Goal: Transaction & Acquisition: Purchase product/service

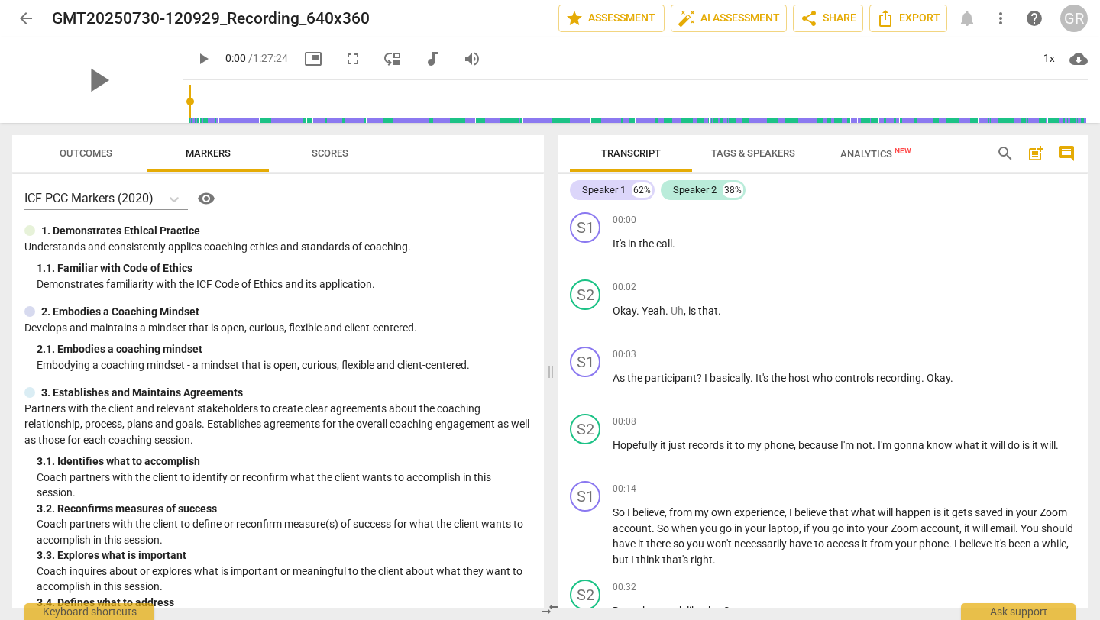
scroll to position [1212, 0]
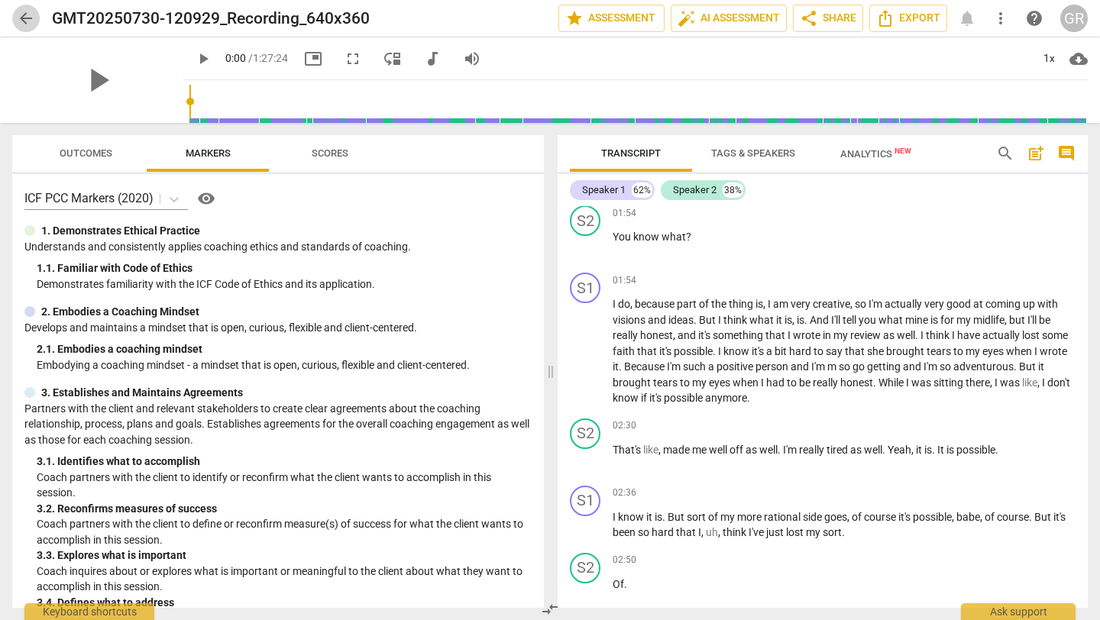
click at [24, 17] on span "arrow_back" at bounding box center [26, 18] width 18 height 18
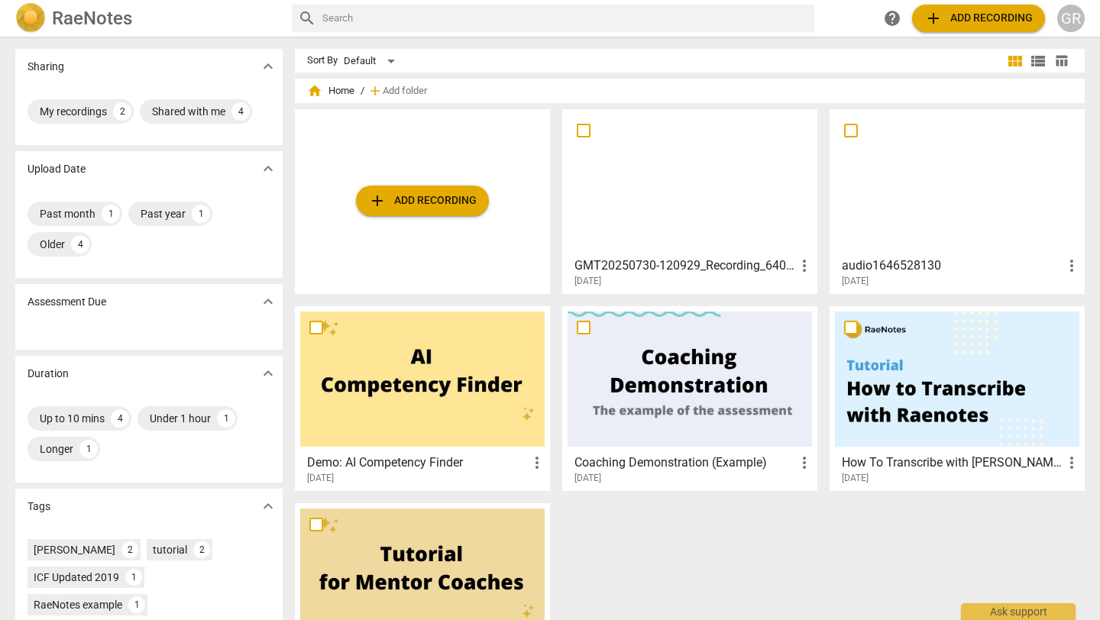
click at [406, 204] on span "add Add recording" at bounding box center [422, 201] width 108 height 18
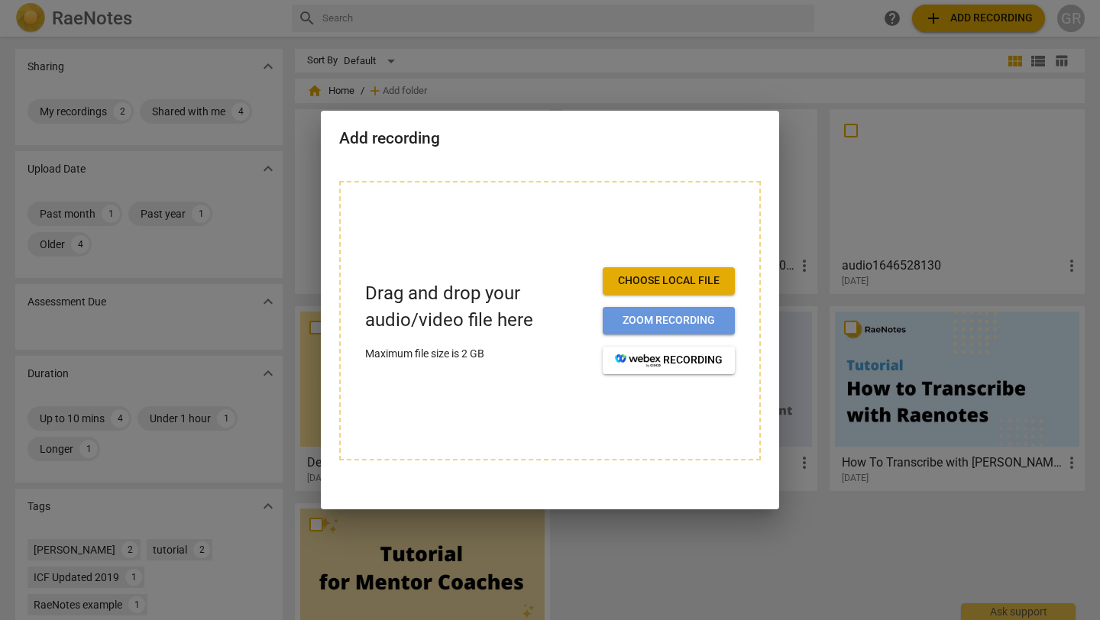
click at [663, 325] on span "Zoom recording" at bounding box center [669, 320] width 108 height 15
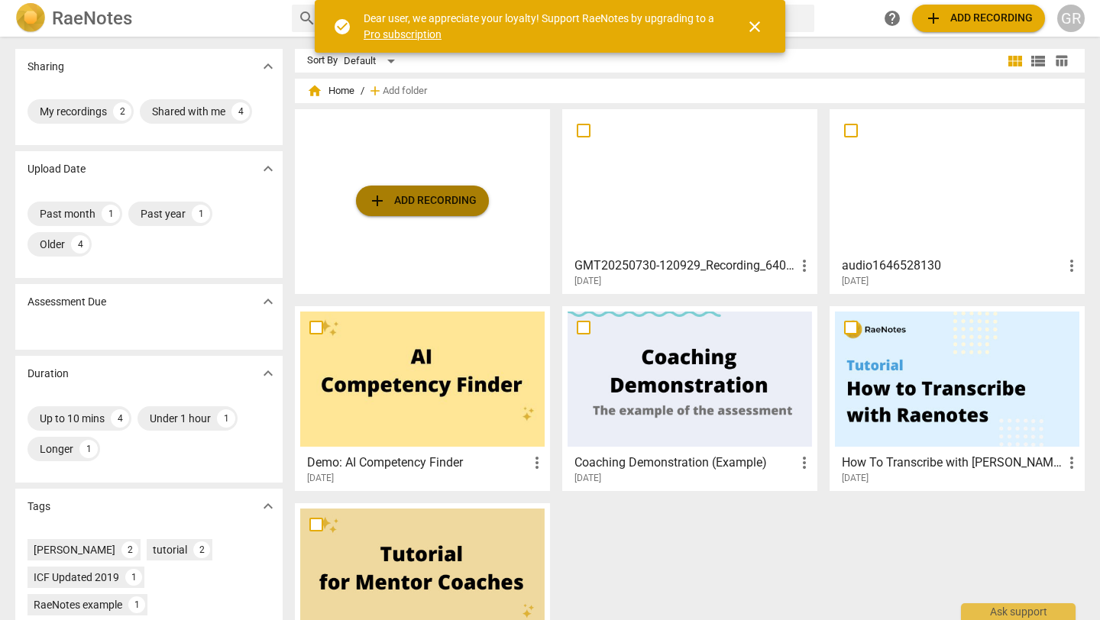
click at [434, 203] on span "add Add recording" at bounding box center [422, 201] width 108 height 18
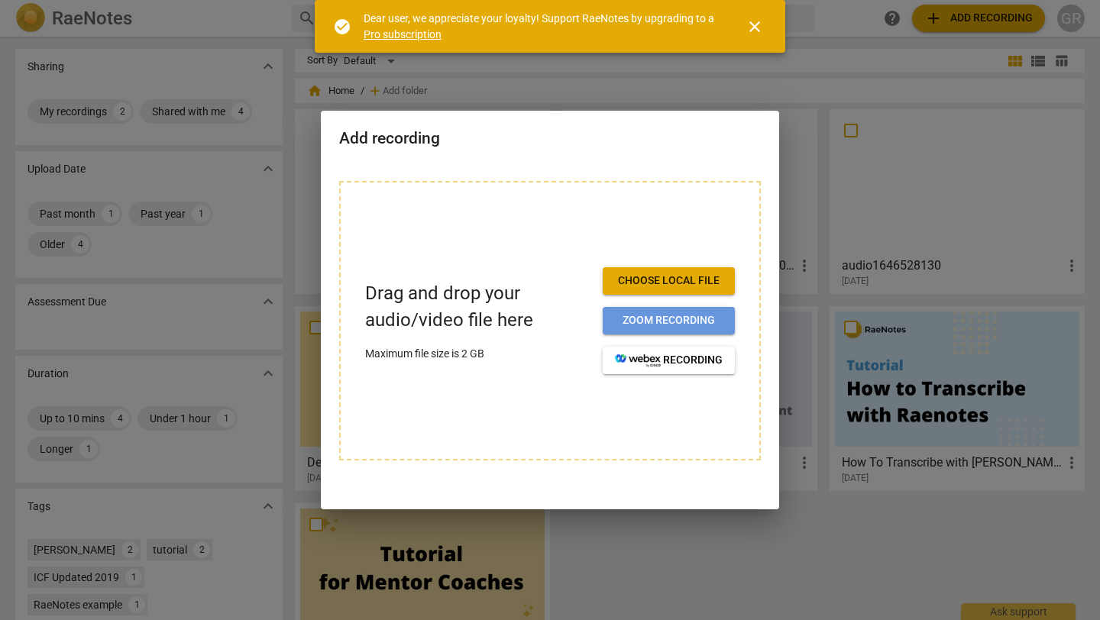
click at [645, 322] on span "Zoom recording" at bounding box center [669, 320] width 108 height 15
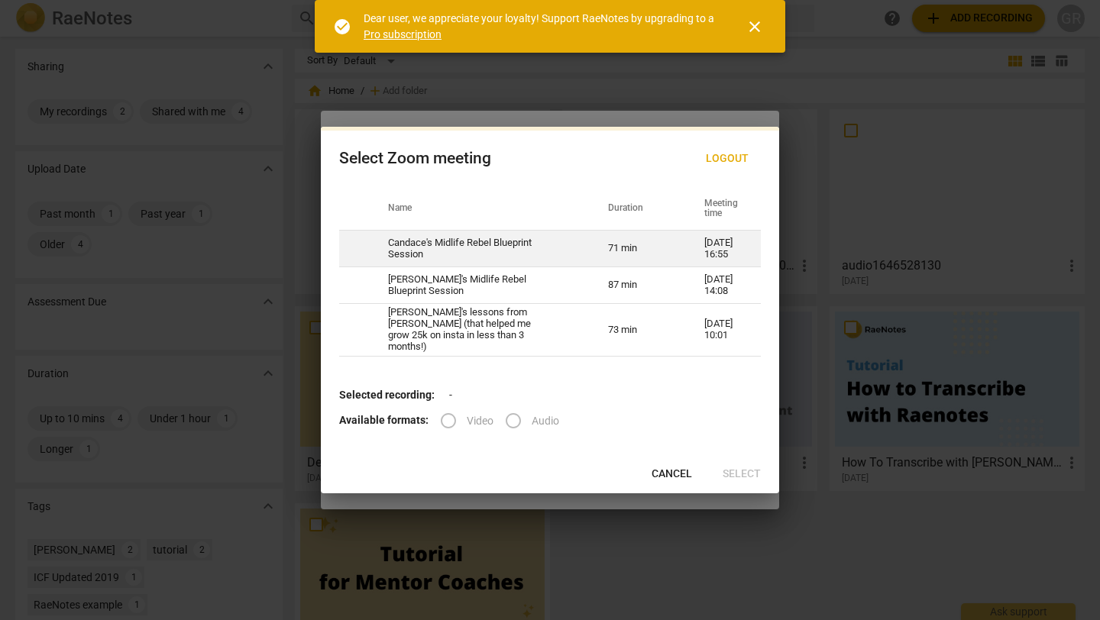
click at [618, 254] on td "71 min" at bounding box center [638, 249] width 96 height 37
radio input "true"
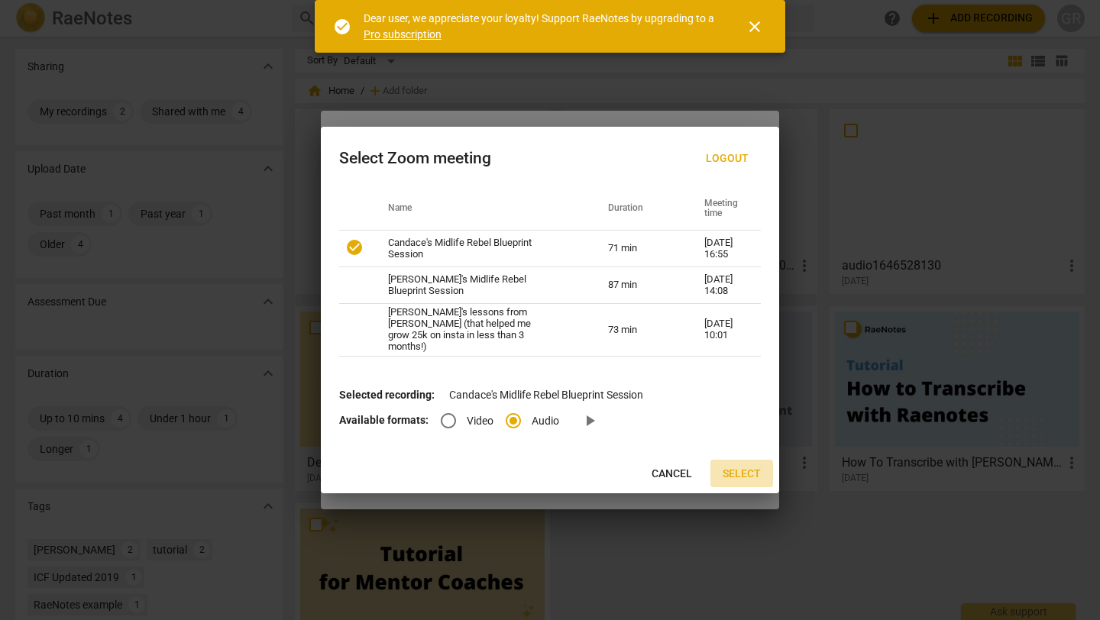
click at [733, 480] on button "Select" at bounding box center [741, 474] width 63 height 28
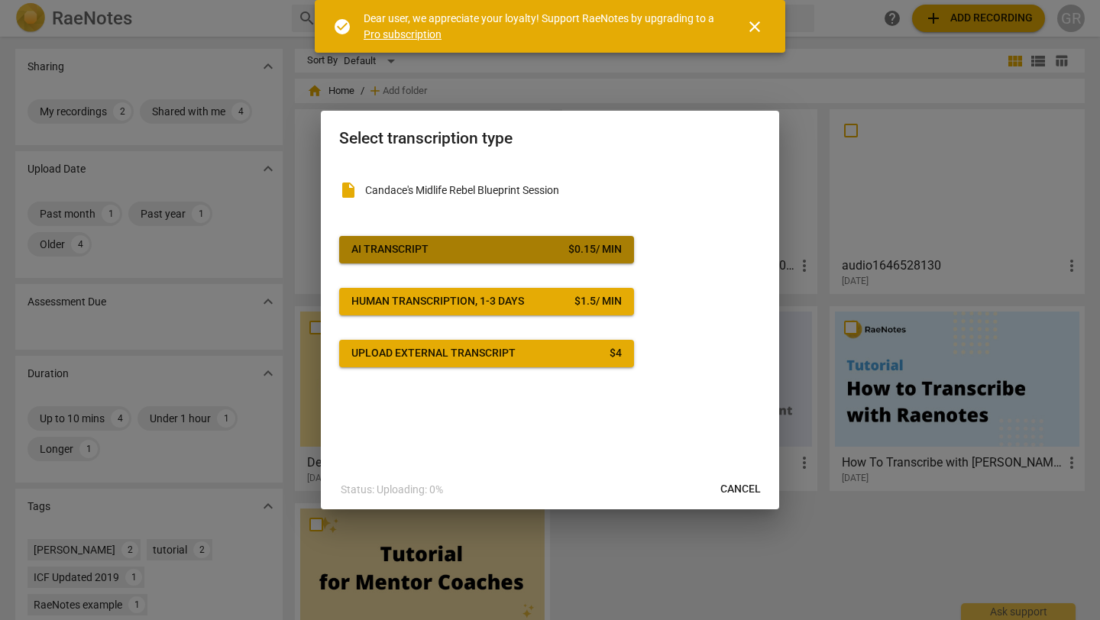
click at [539, 244] on span "AI Transcript $ 0.15 / min" at bounding box center [486, 249] width 270 height 15
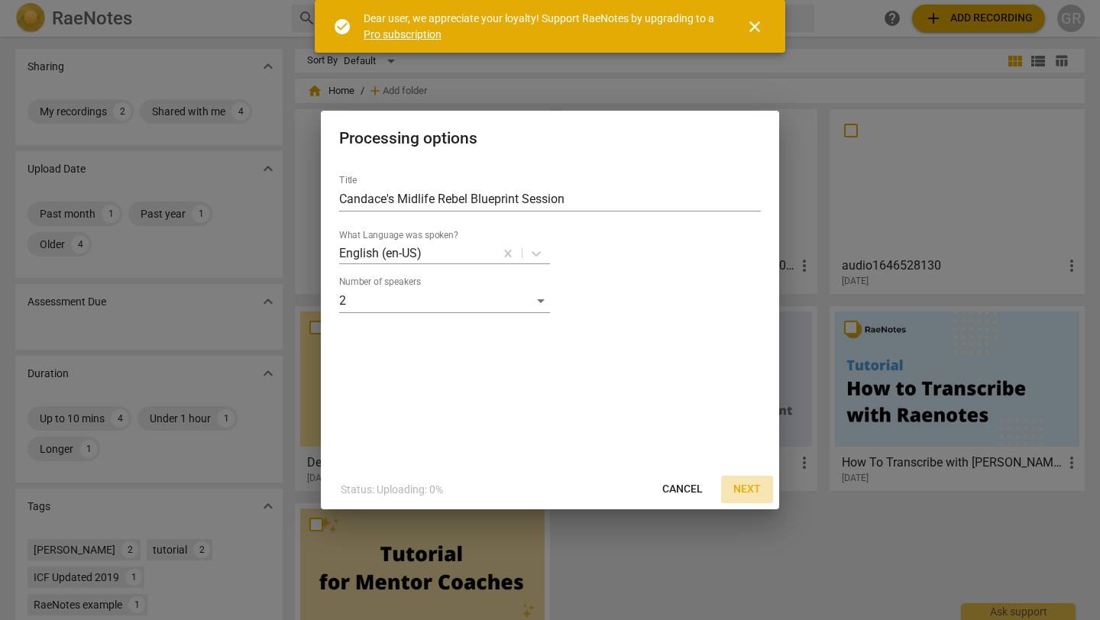
click at [753, 491] on span "Next" at bounding box center [747, 489] width 28 height 15
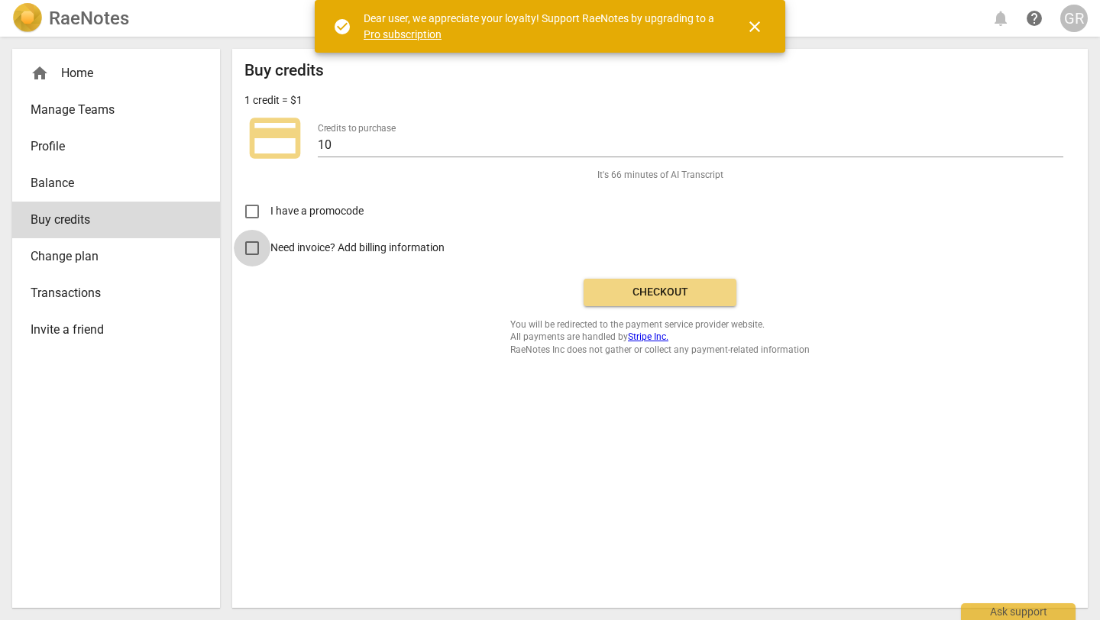
click at [251, 250] on input "Need invoice? Add billing information" at bounding box center [252, 248] width 37 height 37
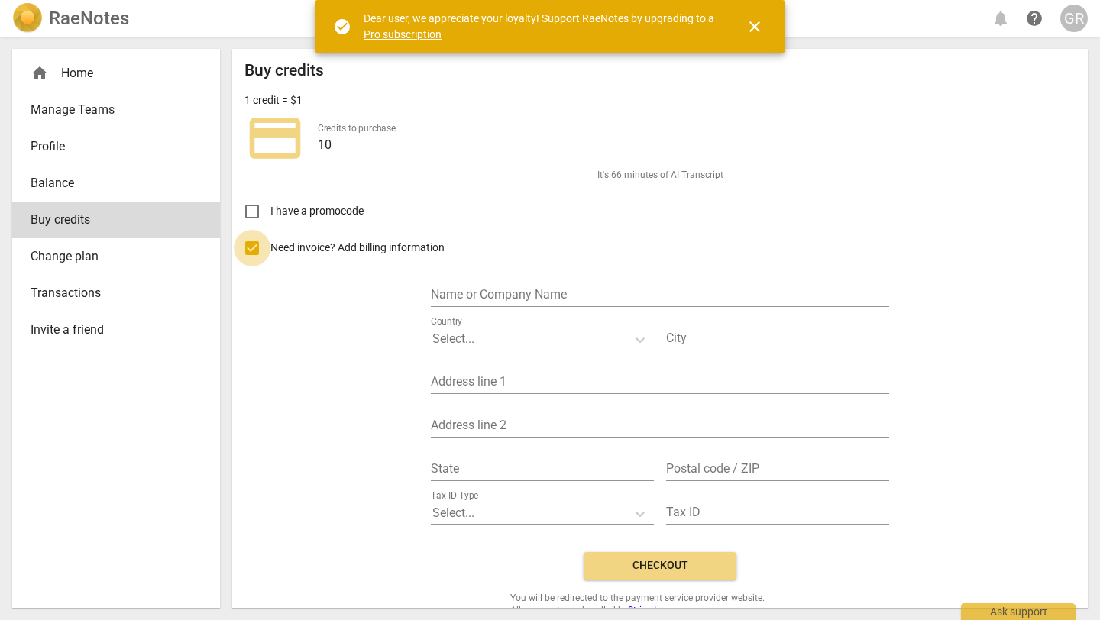
click at [257, 247] on input "Need invoice? Add billing information" at bounding box center [252, 248] width 37 height 37
checkbox input "false"
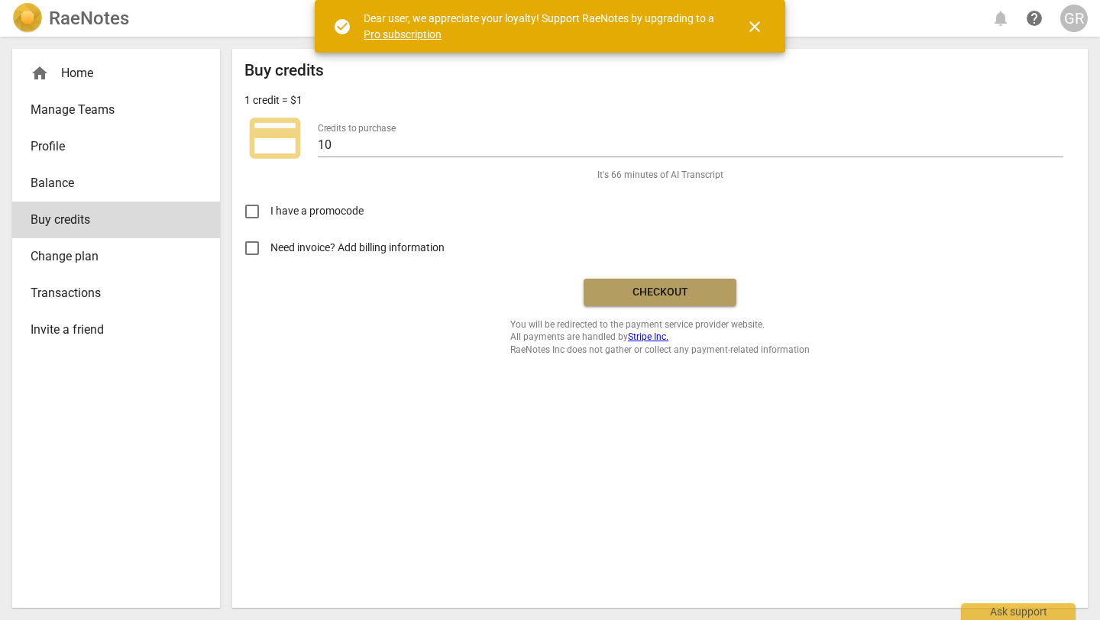
click at [712, 293] on span "Checkout" at bounding box center [660, 292] width 128 height 15
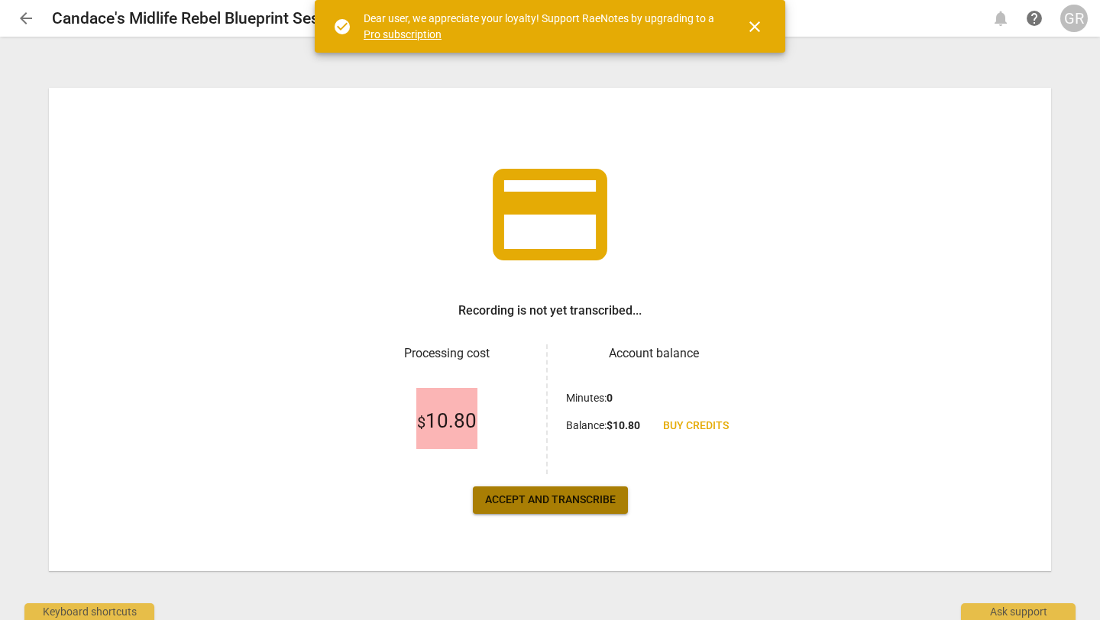
click at [569, 495] on span "Accept and transcribe" at bounding box center [550, 500] width 131 height 15
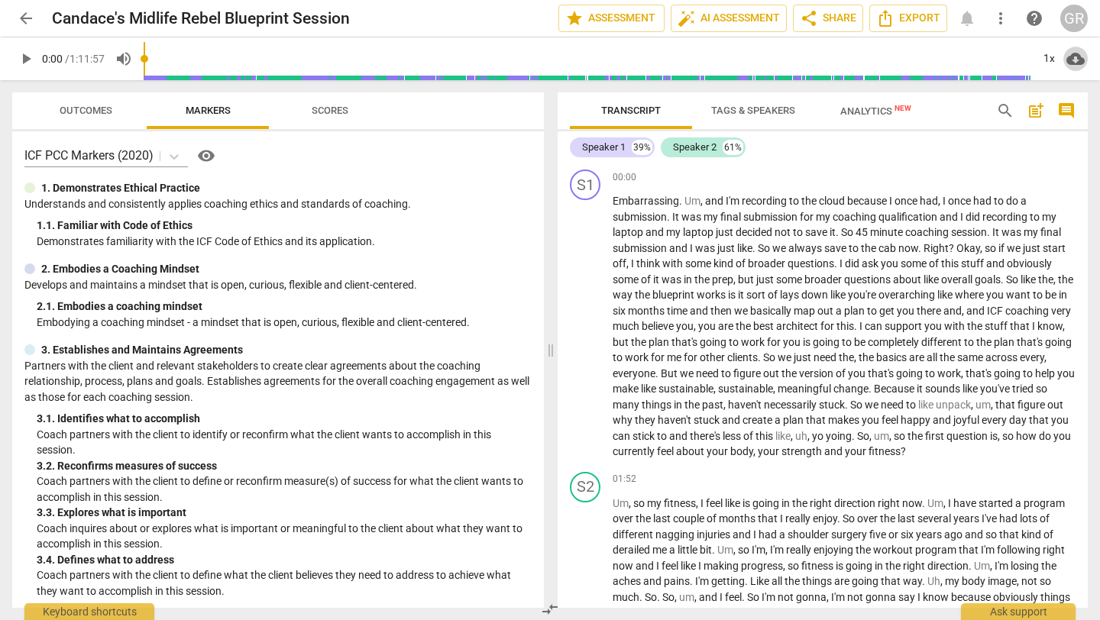
click at [1081, 57] on span "cloud_download" at bounding box center [1075, 59] width 18 height 18
click at [846, 146] on div at bounding box center [550, 310] width 1100 height 620
click at [1077, 56] on span "cloud_download" at bounding box center [1075, 59] width 18 height 18
click at [1014, 112] on div at bounding box center [550, 310] width 1100 height 620
click at [917, 22] on span "Export" at bounding box center [908, 18] width 64 height 18
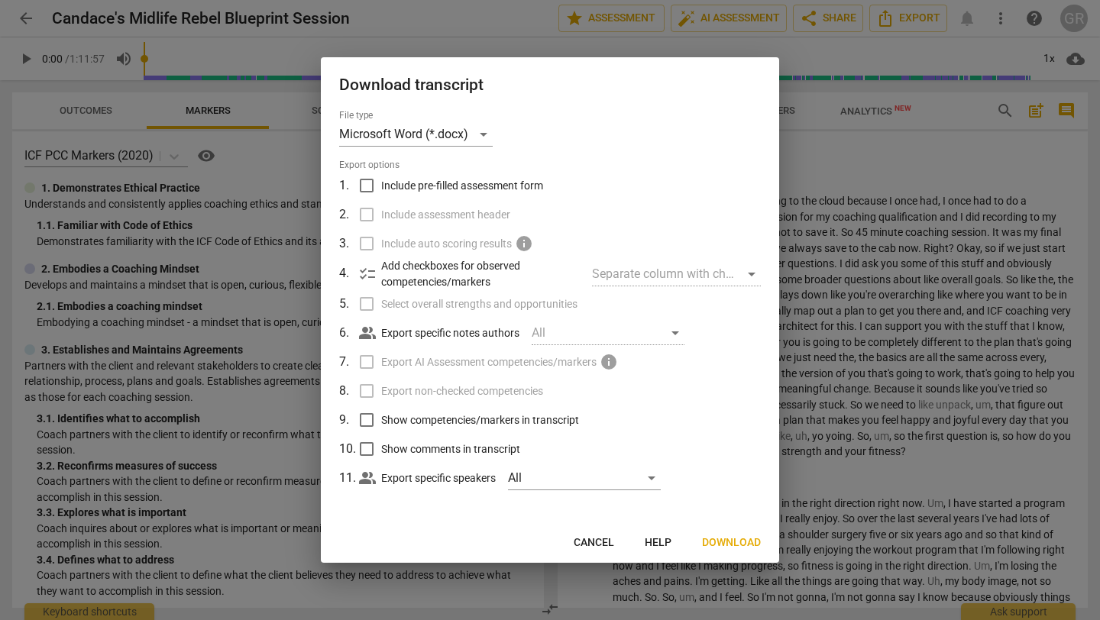
click at [742, 542] on span "Download" at bounding box center [731, 543] width 59 height 15
